Goal: Task Accomplishment & Management: Manage account settings

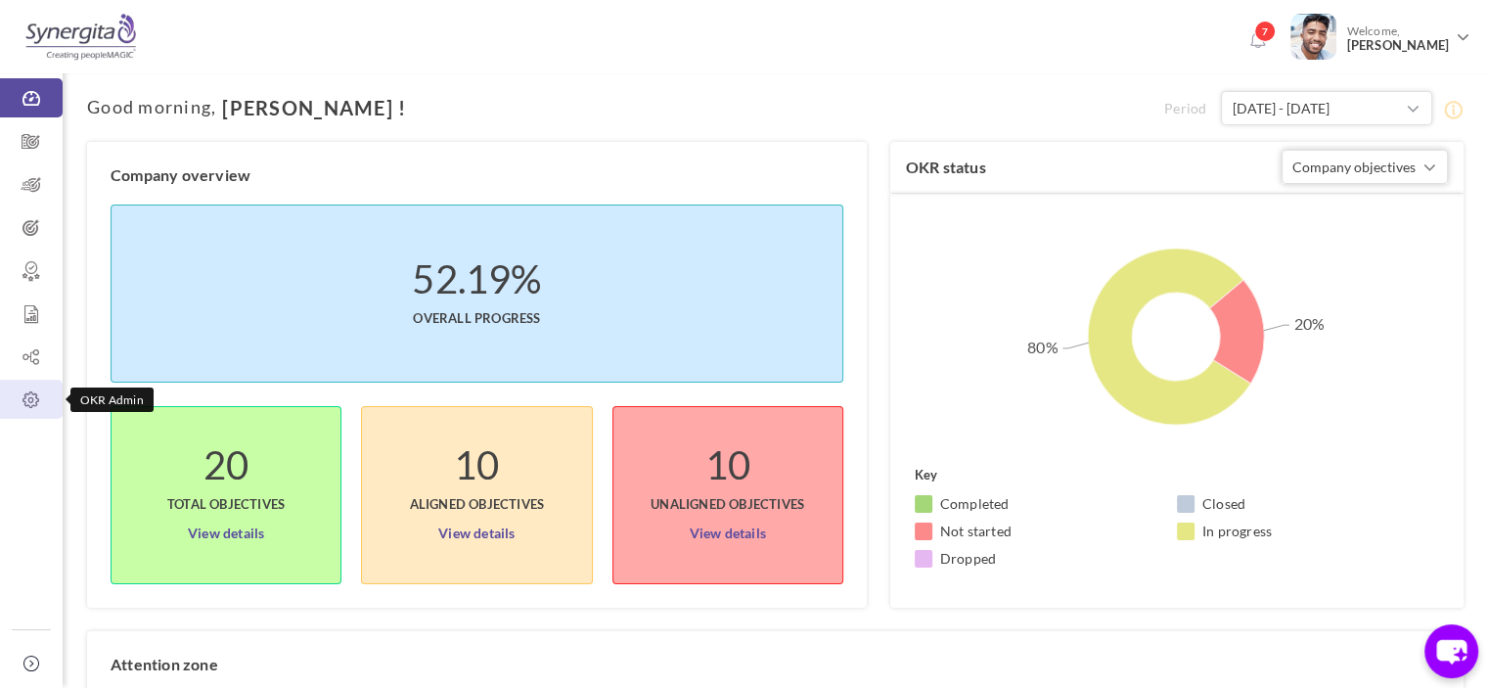
click at [35, 402] on icon at bounding box center [31, 400] width 63 height 20
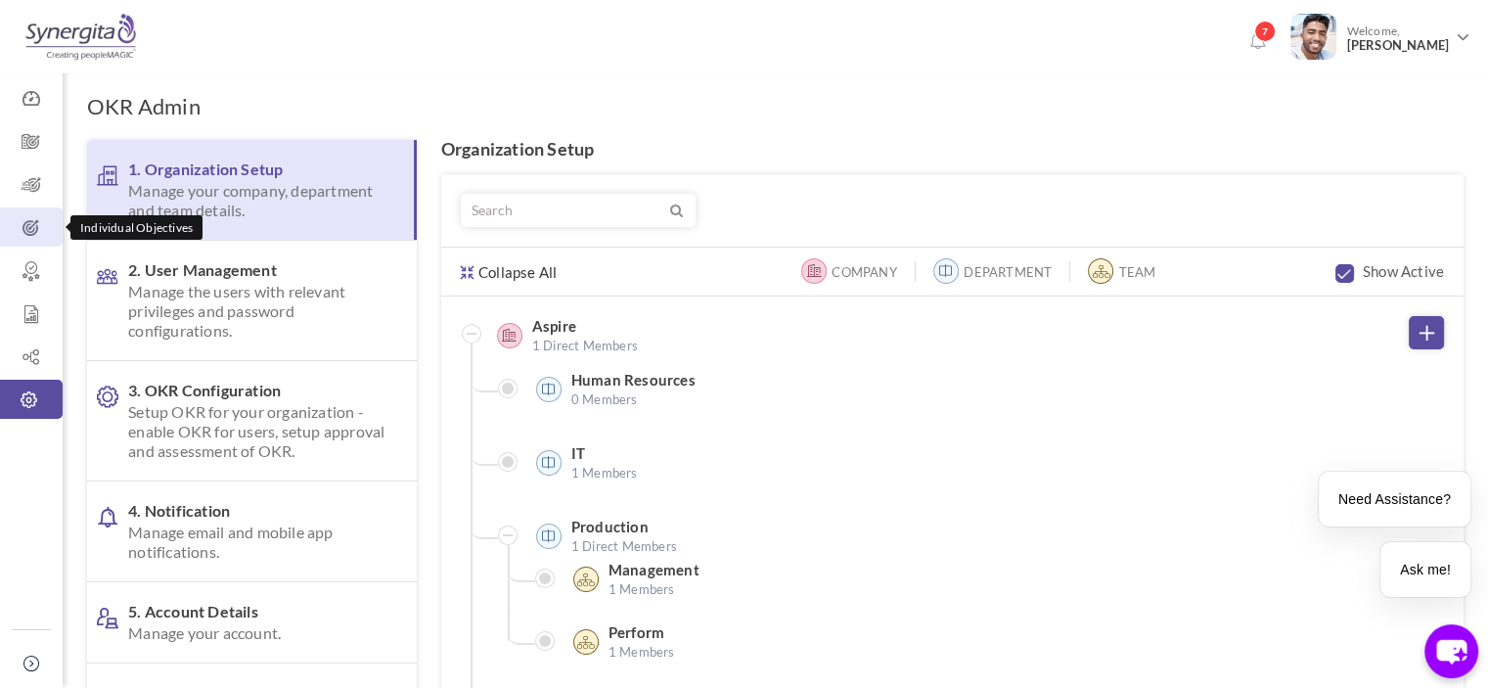
click at [23, 242] on link "Individual Objectives" at bounding box center [31, 226] width 63 height 39
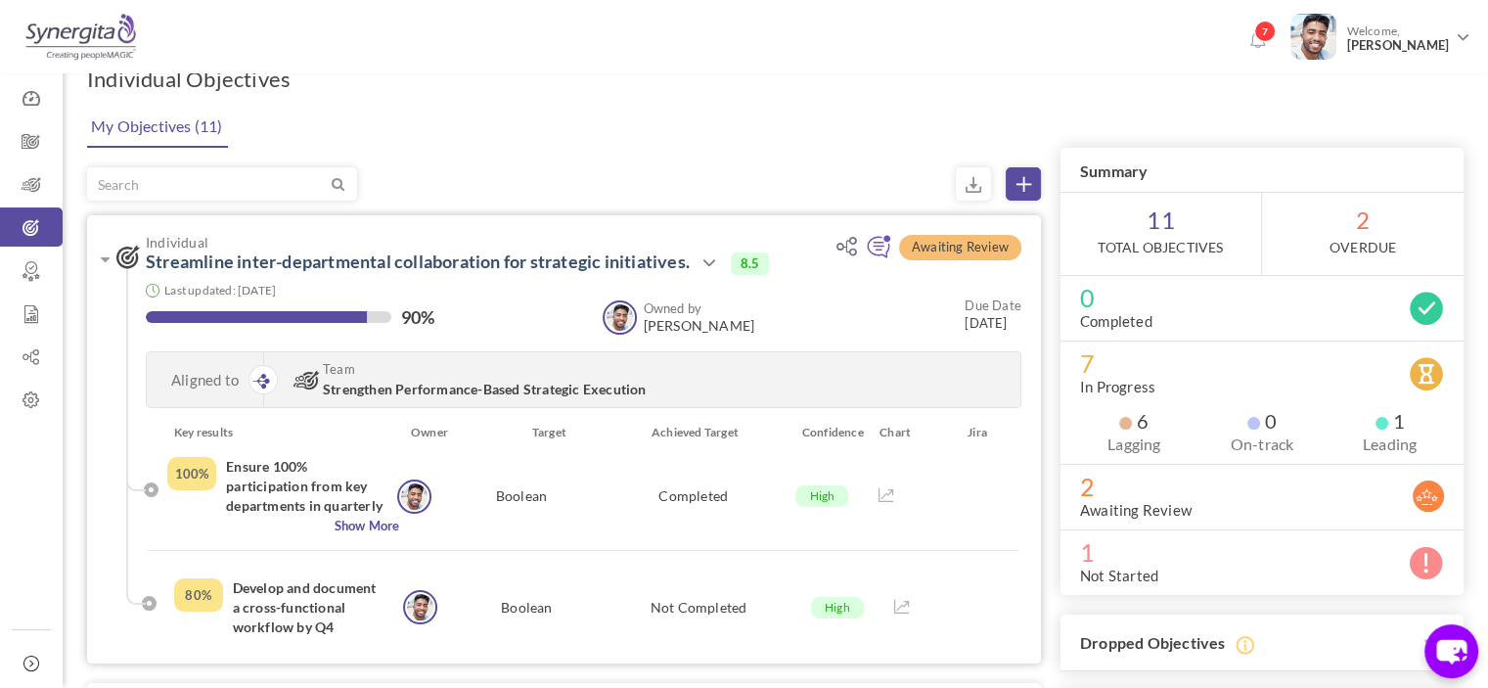
scroll to position [27, 0]
click at [5, 414] on link "OKR Admin" at bounding box center [31, 399] width 63 height 39
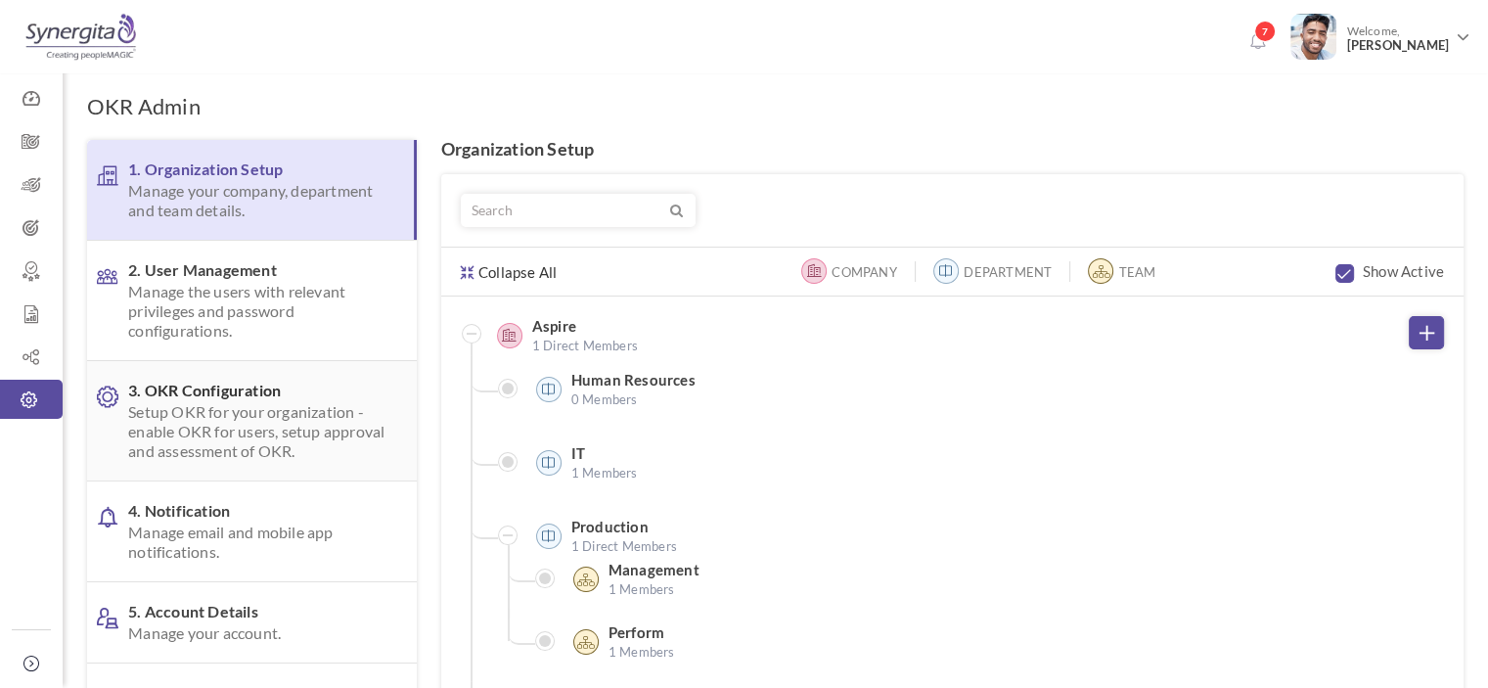
click at [233, 427] on span "Setup OKR for your organization - enable OKR for users, setup approval and asse…" at bounding box center [256, 431] width 257 height 59
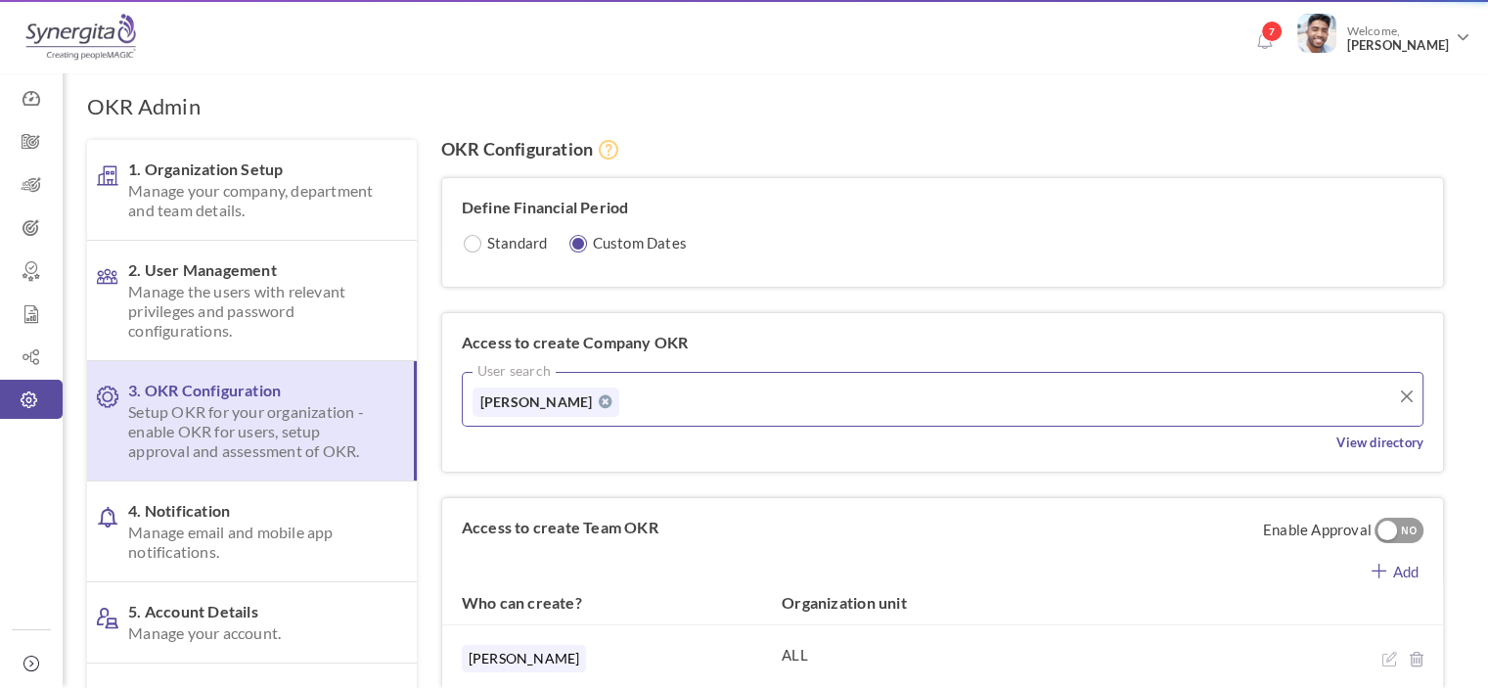
scroll to position [493, 0]
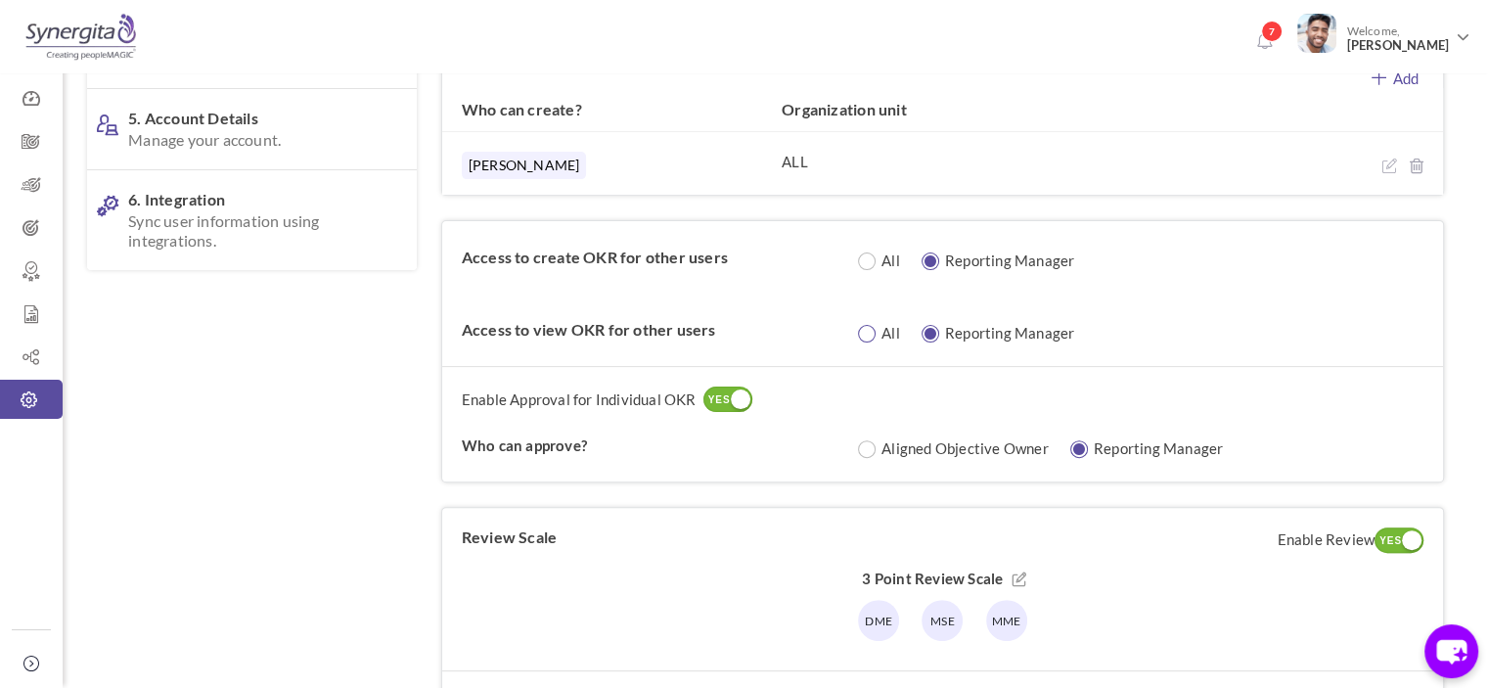
click at [871, 325] on input "radio" at bounding box center [875, 334] width 19 height 19
radio input "true"
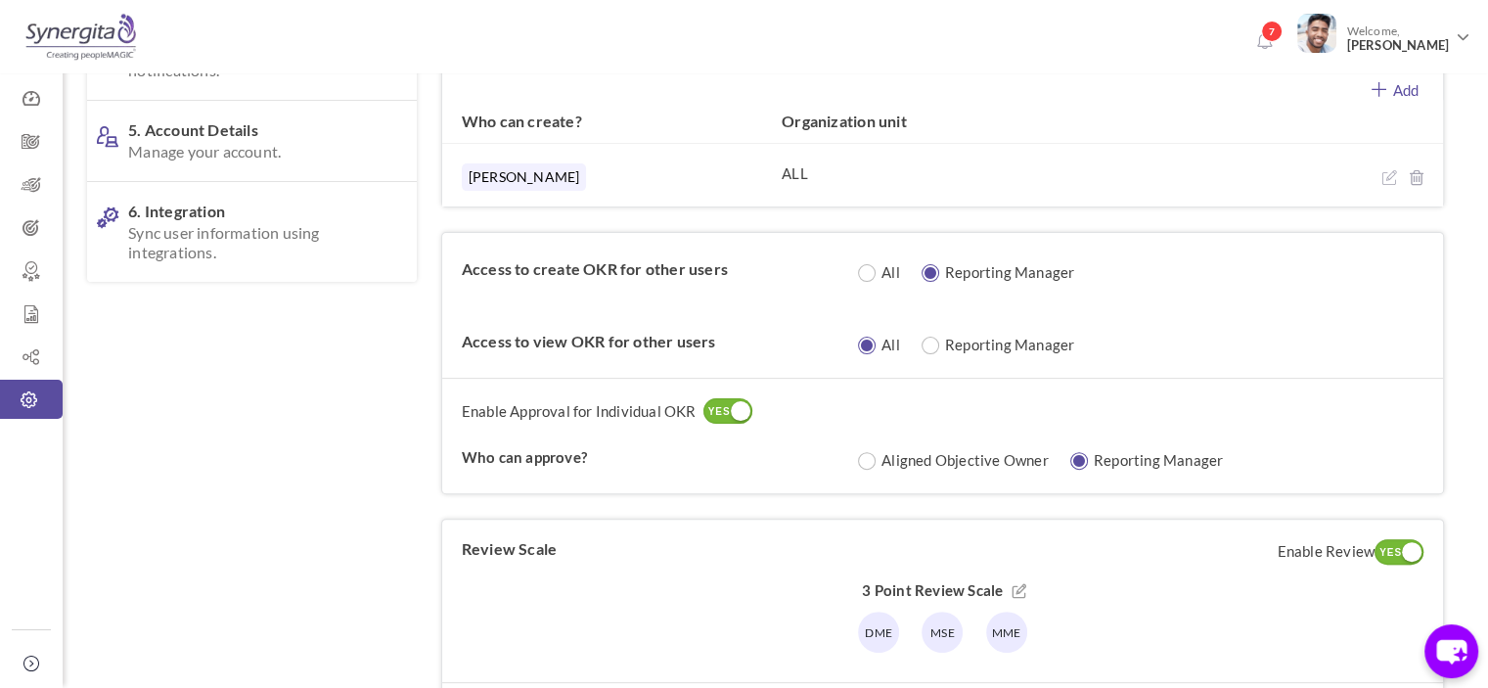
scroll to position [354, 0]
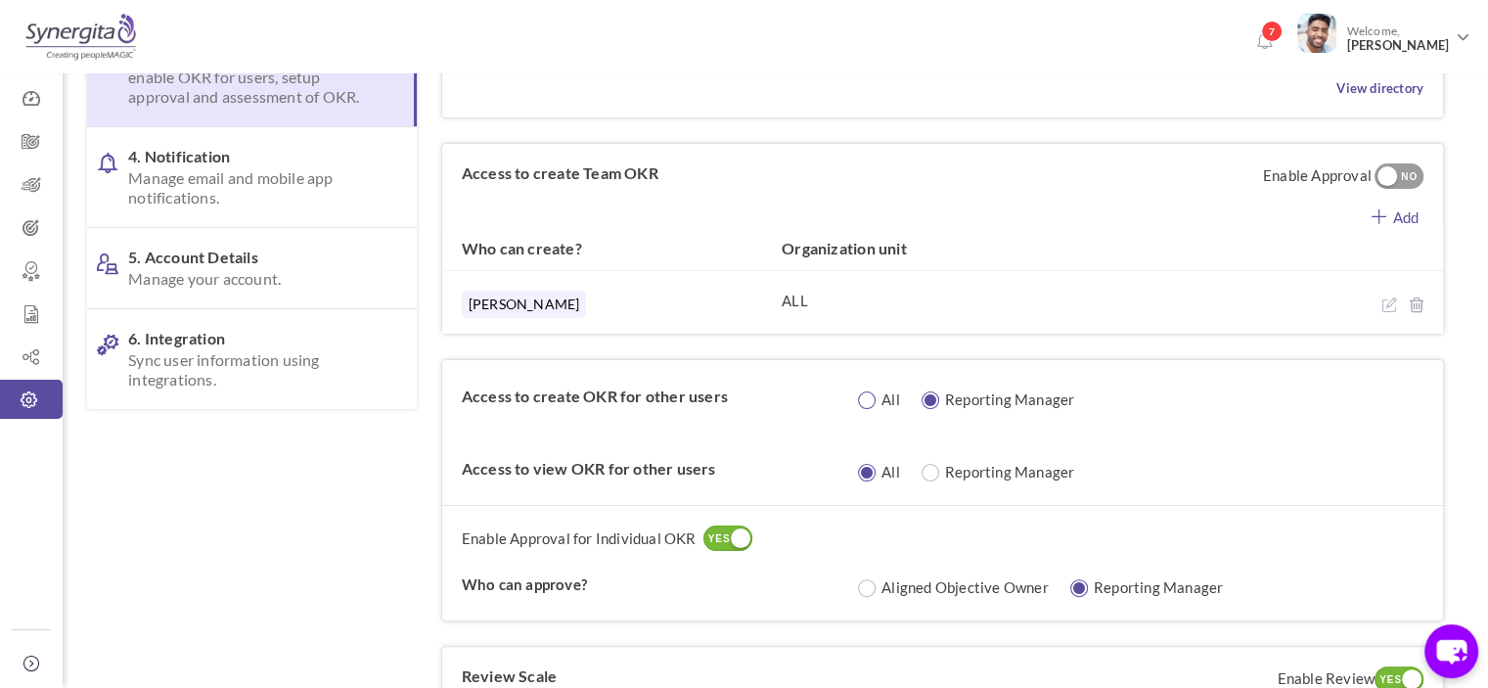
drag, startPoint x: 857, startPoint y: 408, endPoint x: 866, endPoint y: 399, distance: 12.5
click at [866, 399] on div "All Reporting Manager Please enter the above field" at bounding box center [1134, 396] width 577 height 33
click at [866, 399] on input "radio" at bounding box center [875, 400] width 19 height 19
radio input "true"
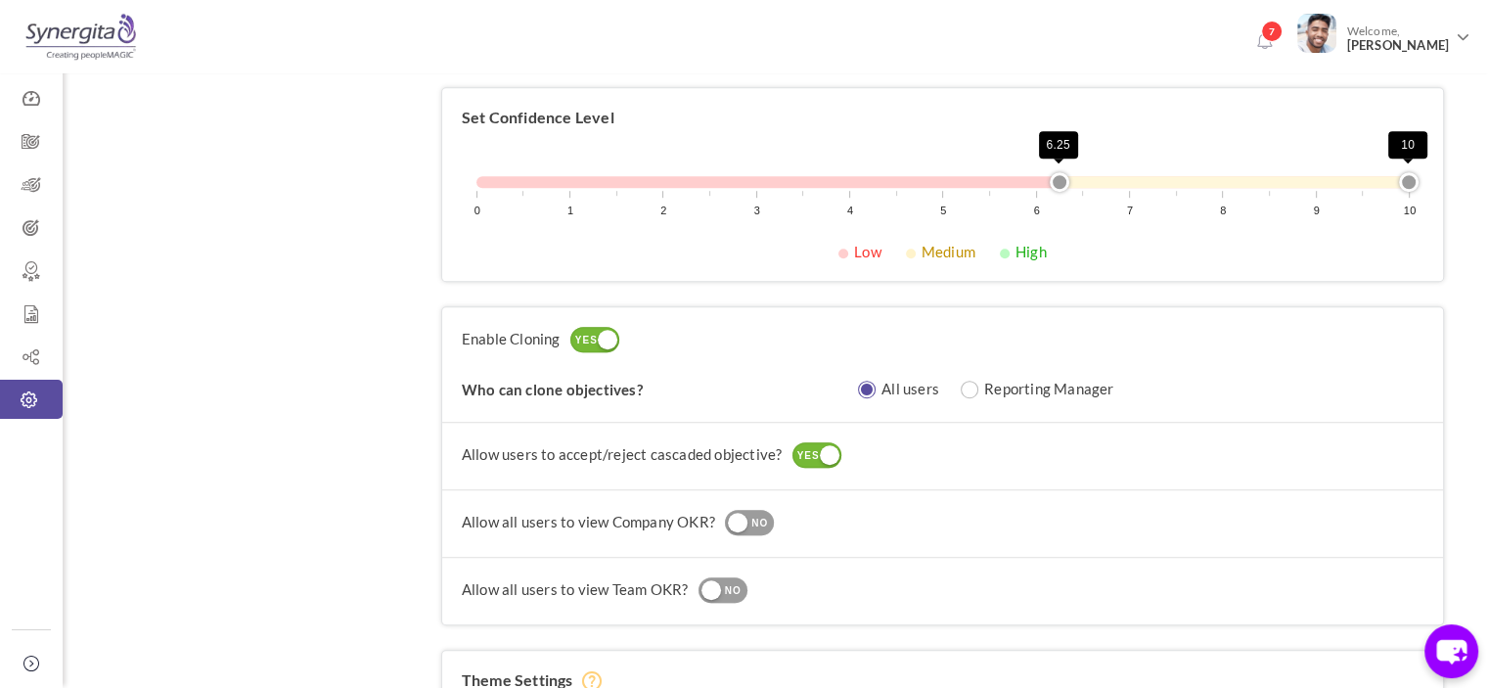
scroll to position [1699, 0]
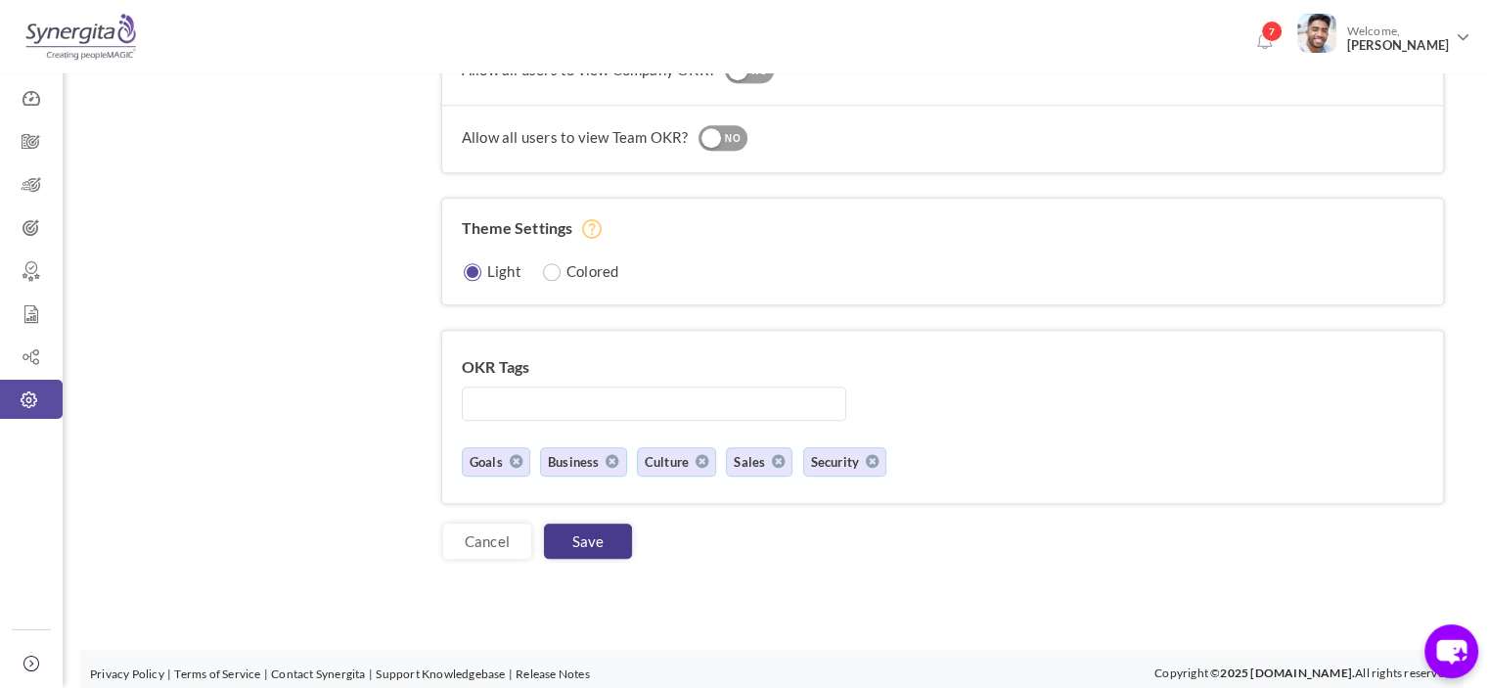
click at [587, 527] on link "Save" at bounding box center [588, 540] width 88 height 35
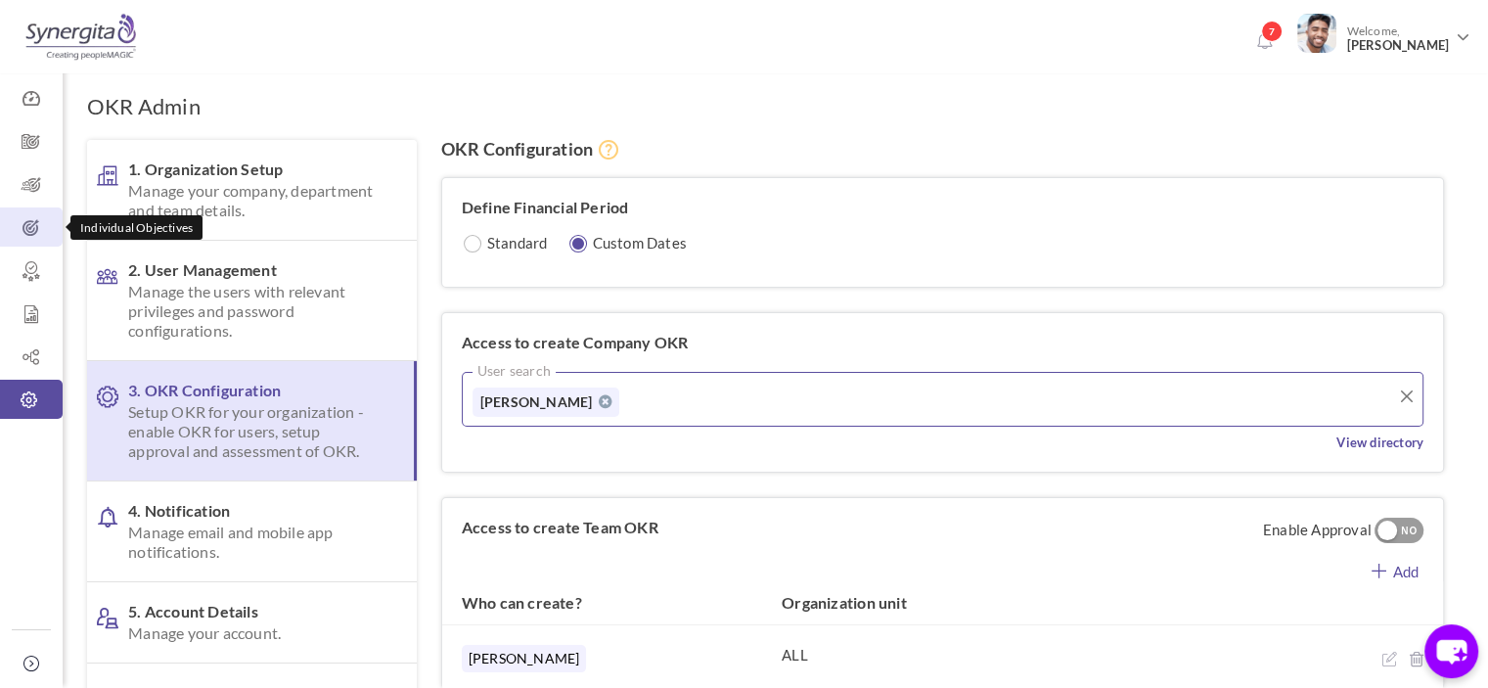
click at [42, 224] on icon at bounding box center [31, 228] width 63 height 20
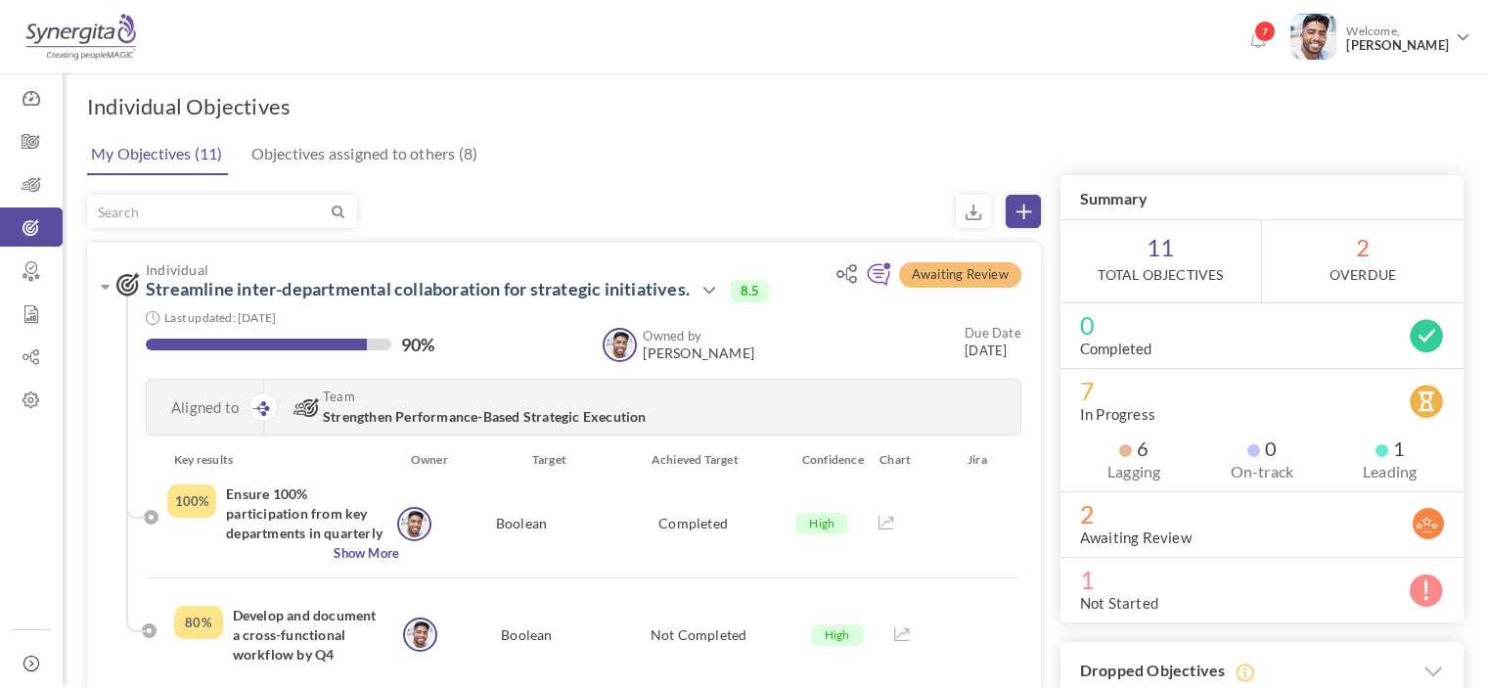
click at [352, 150] on link "Objectives assigned to others (8)" at bounding box center [365, 153] width 237 height 39
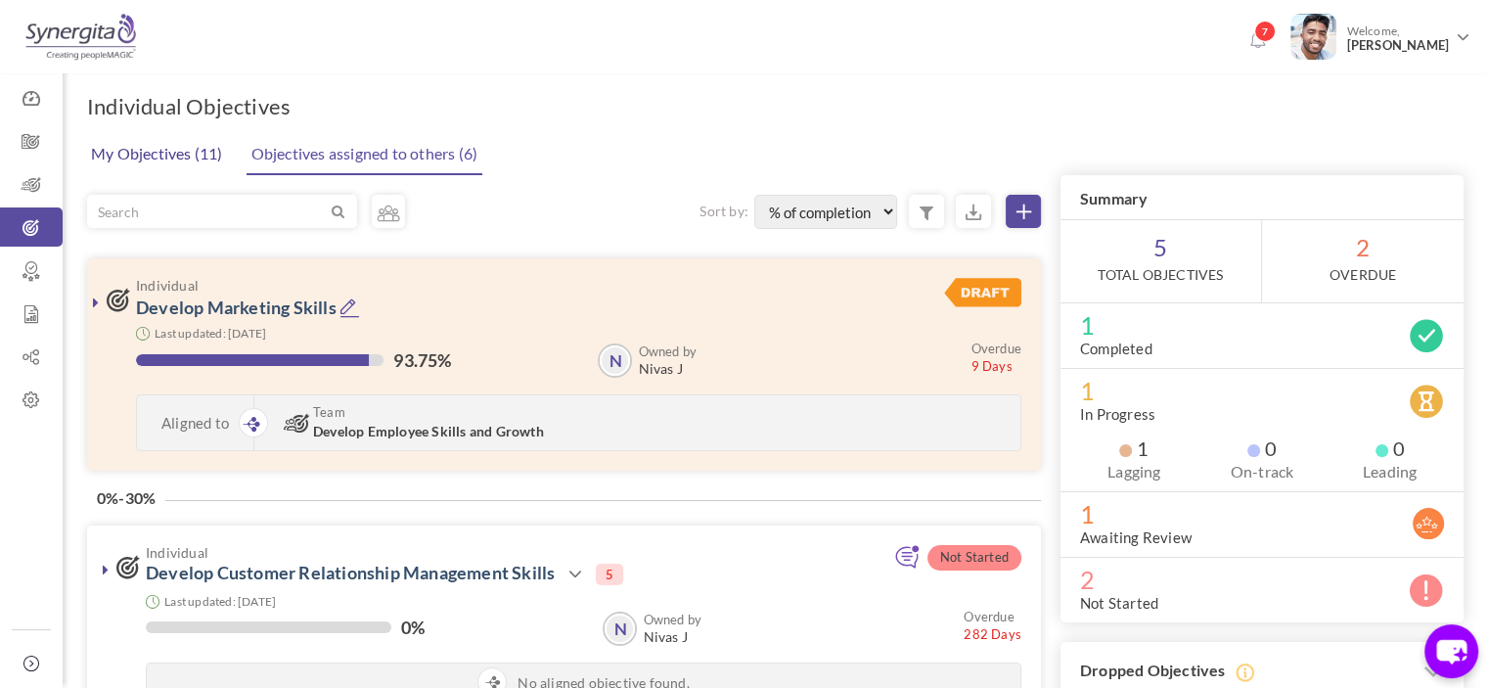
click at [188, 157] on link "My Objectives (11)" at bounding box center [157, 153] width 142 height 39
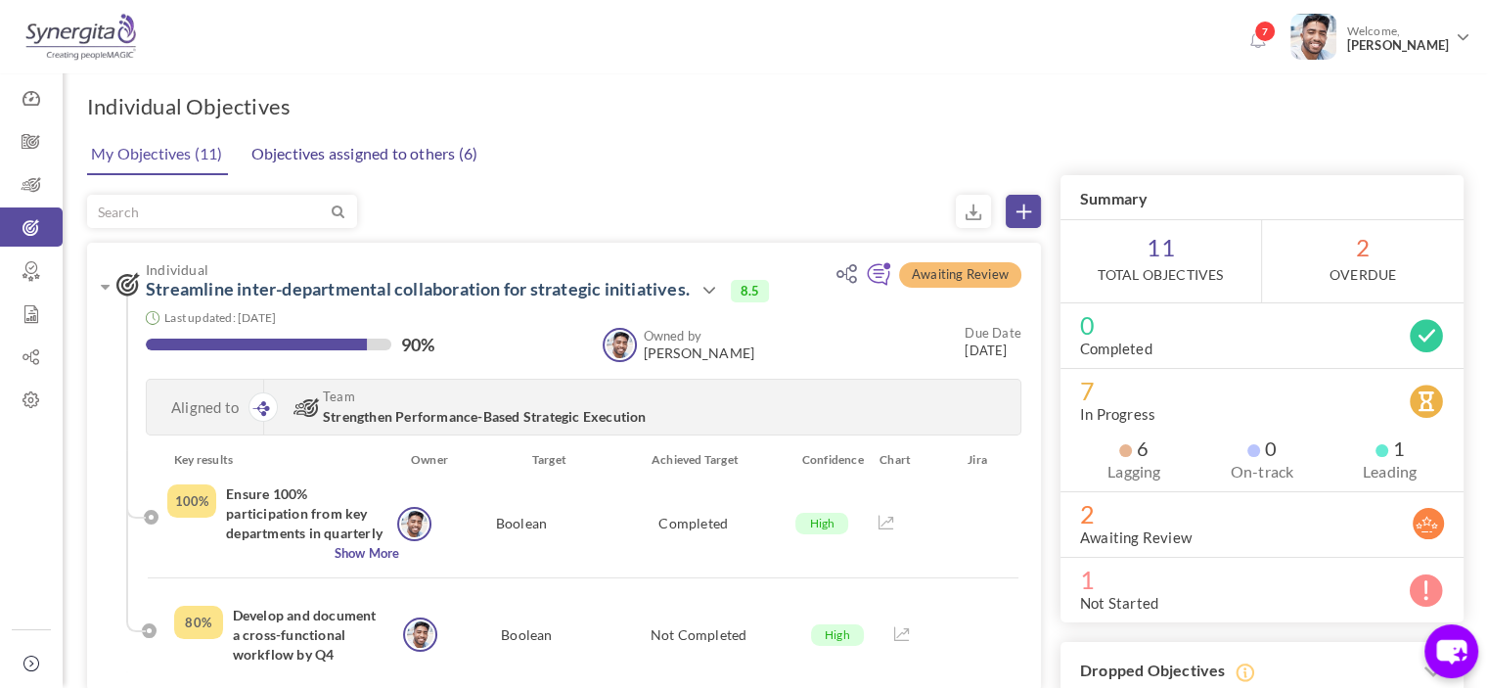
click at [348, 143] on link "Objectives assigned to others (6)" at bounding box center [365, 153] width 237 height 39
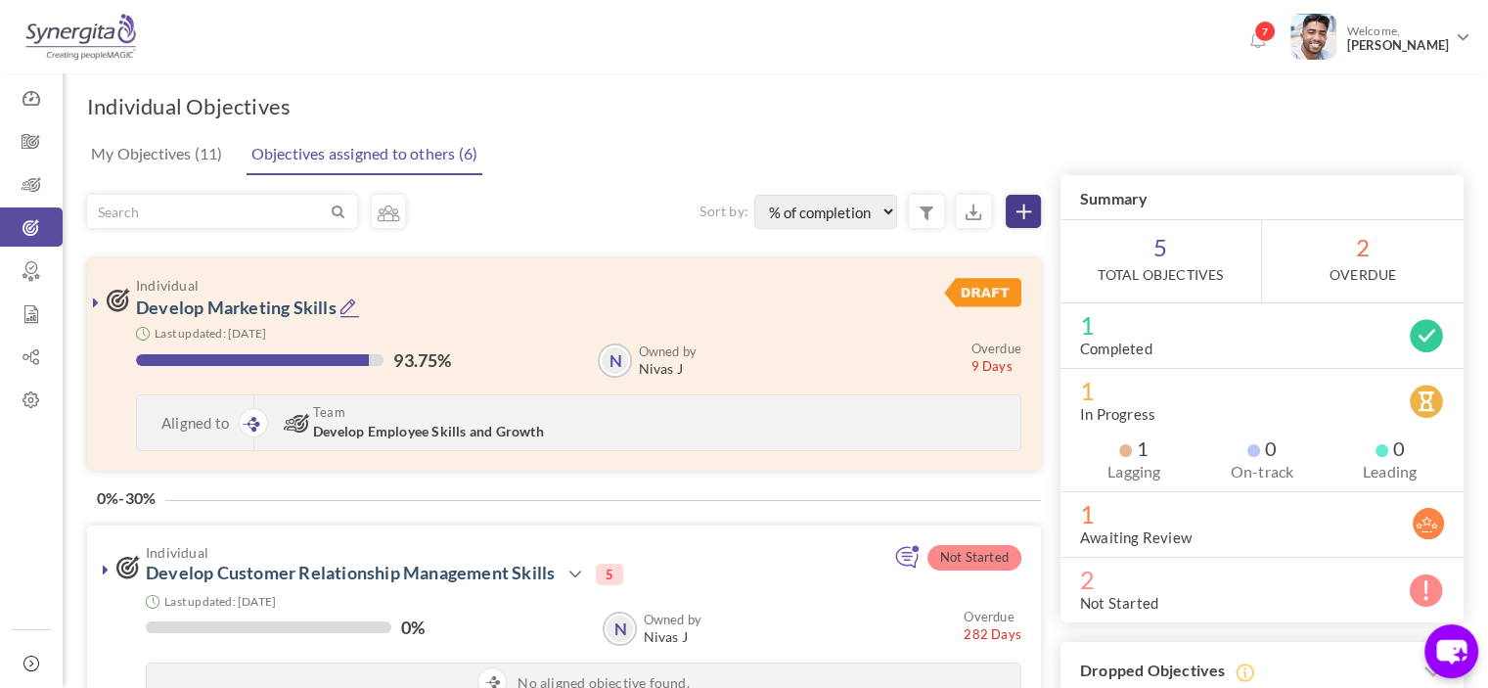
click at [1033, 206] on link at bounding box center [1023, 211] width 35 height 33
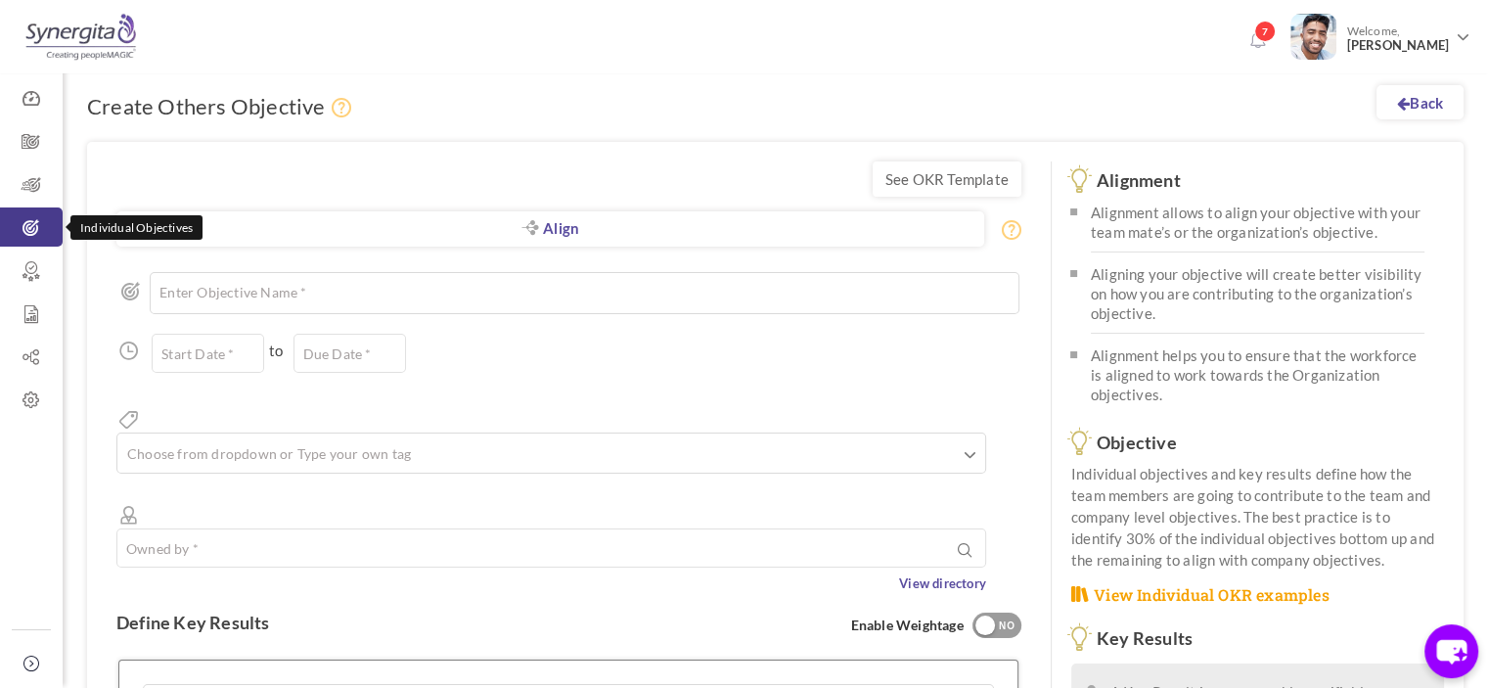
click at [20, 224] on icon at bounding box center [31, 228] width 63 height 20
